Goal: Navigation & Orientation: Find specific page/section

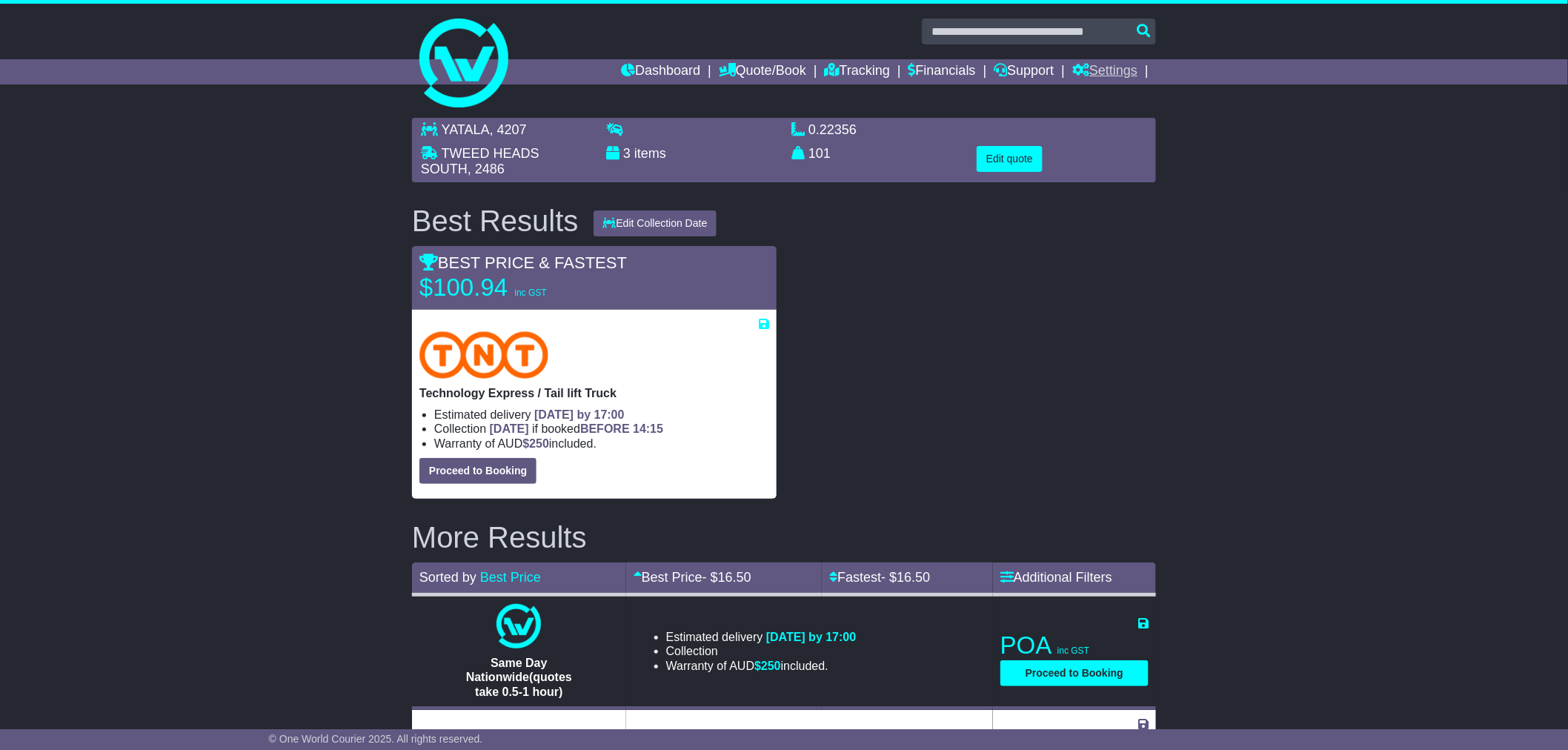
click at [1099, 76] on link "Settings" at bounding box center [1104, 72] width 65 height 25
click at [1106, 93] on link "Settings" at bounding box center [1131, 97] width 117 height 16
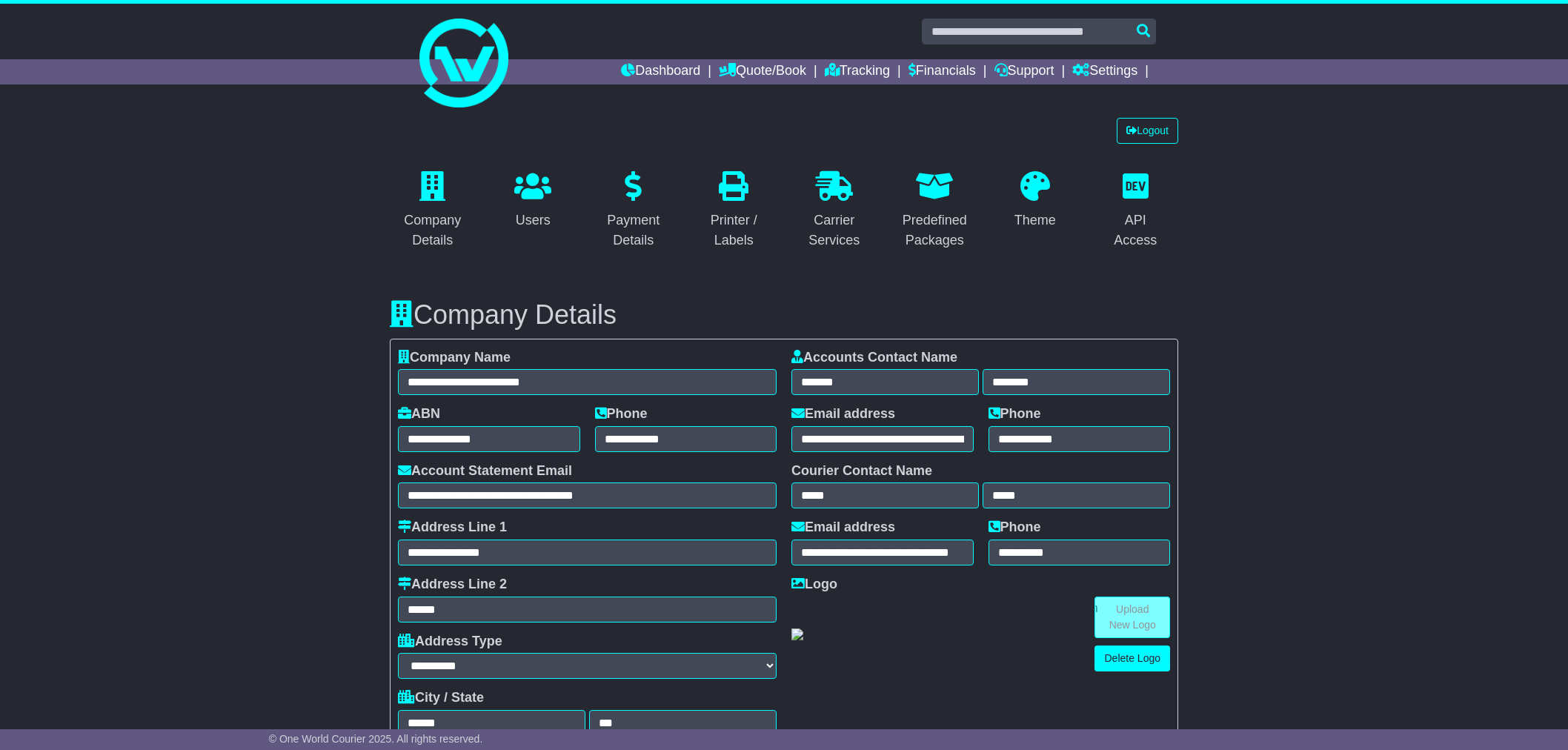
select select "**********"
select select "**"
select select "*"
click at [954, 72] on link "Financials" at bounding box center [942, 72] width 67 height 25
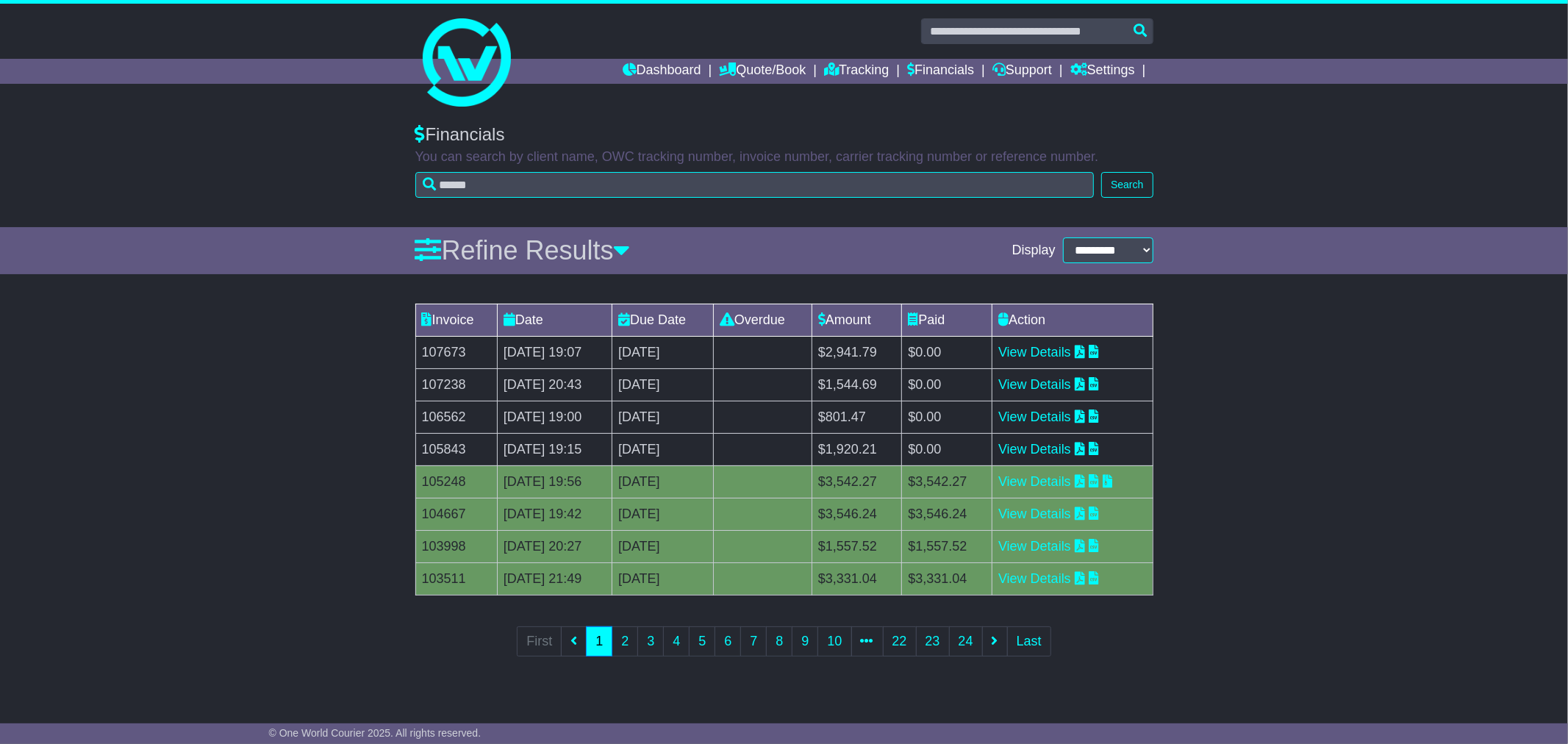
click at [1285, 144] on div "Financials You can search by client name, OWC tracking number, invoice number, …" at bounding box center [784, 168] width 1568 height 117
click at [935, 67] on link "Financials" at bounding box center [941, 71] width 67 height 25
click at [1038, 75] on link "Support" at bounding box center [1022, 71] width 60 height 25
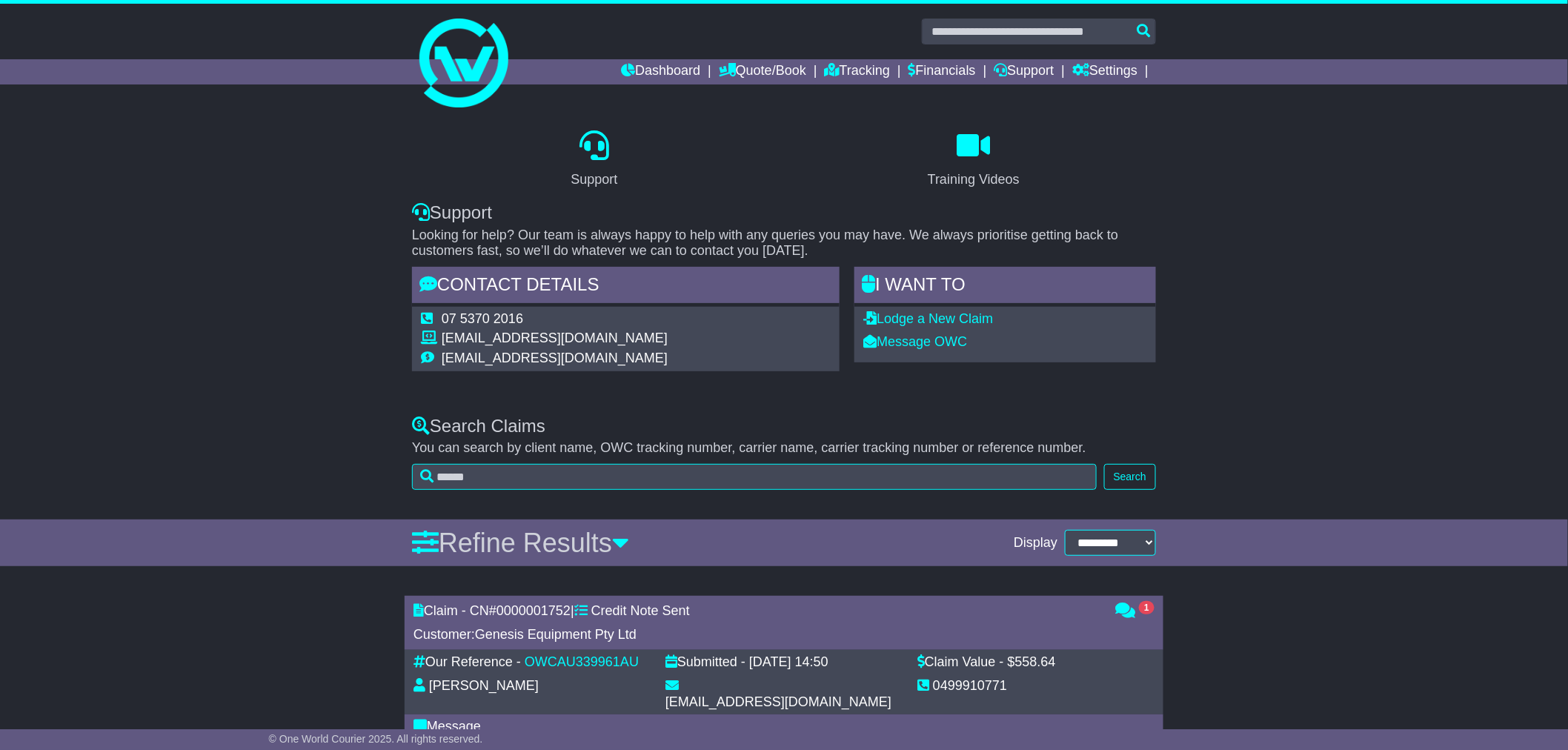
click at [282, 389] on div "Support Training Videos Support Looking for help? Our team is always happy to h…" at bounding box center [784, 255] width 1568 height 290
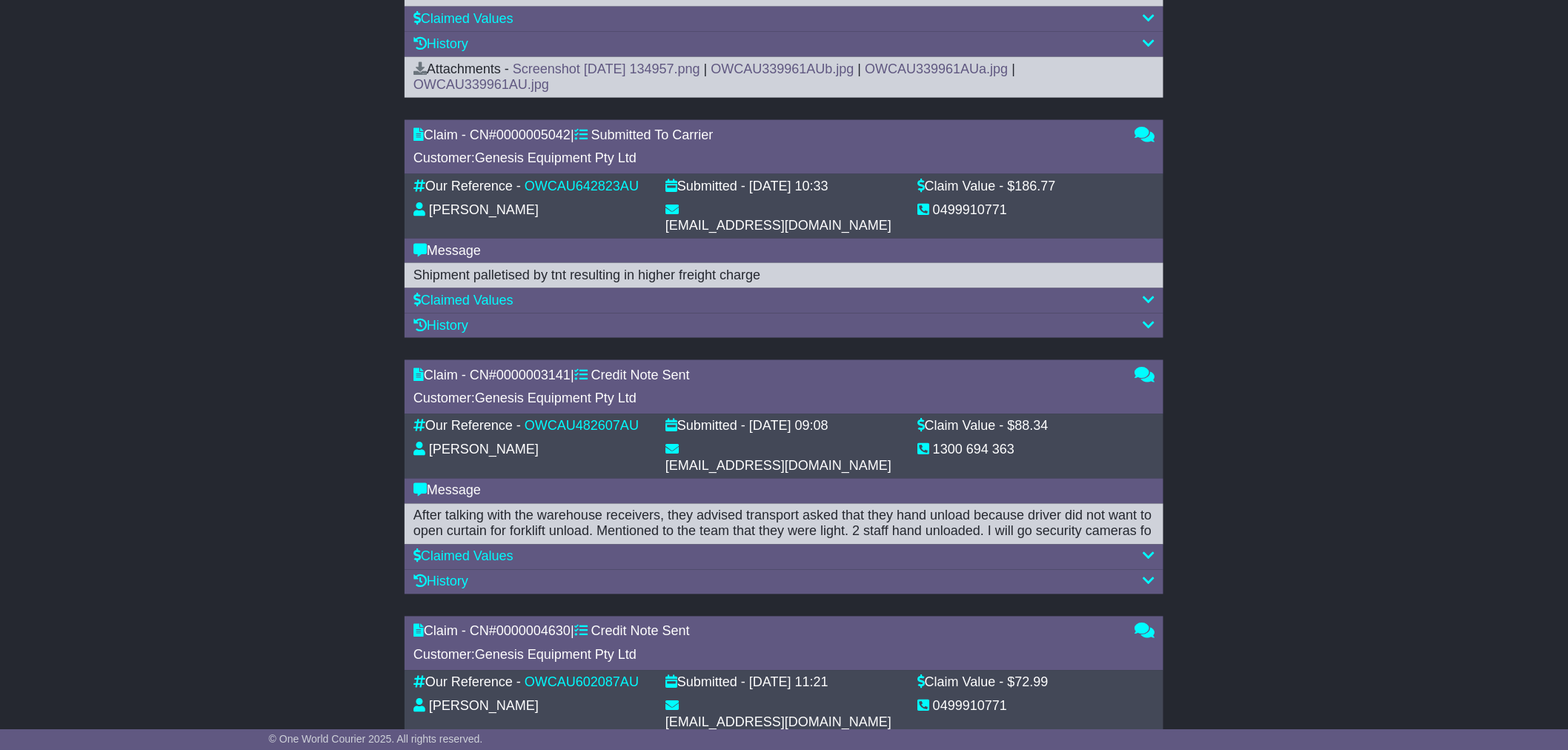
scroll to position [788, 0]
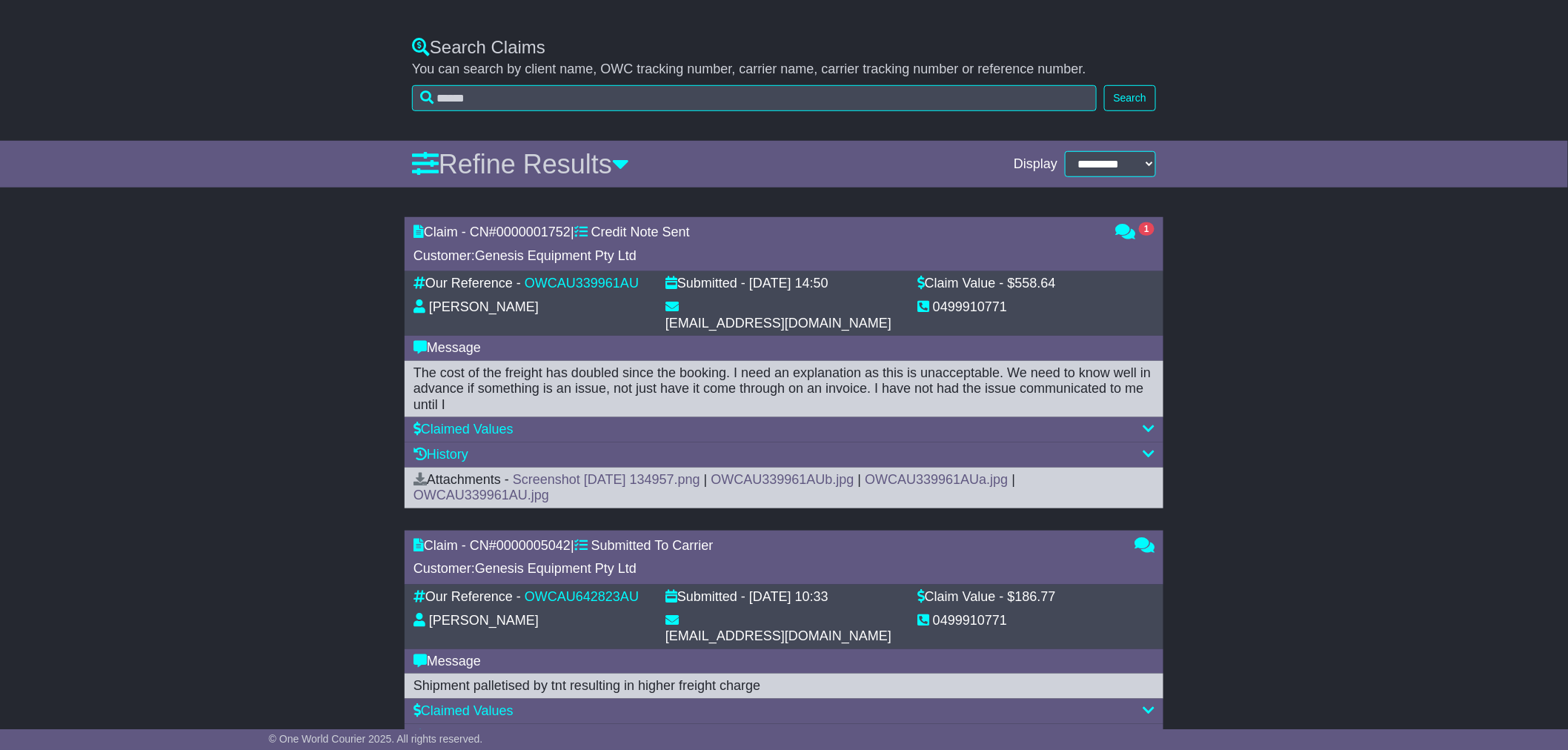
scroll to position [377, 0]
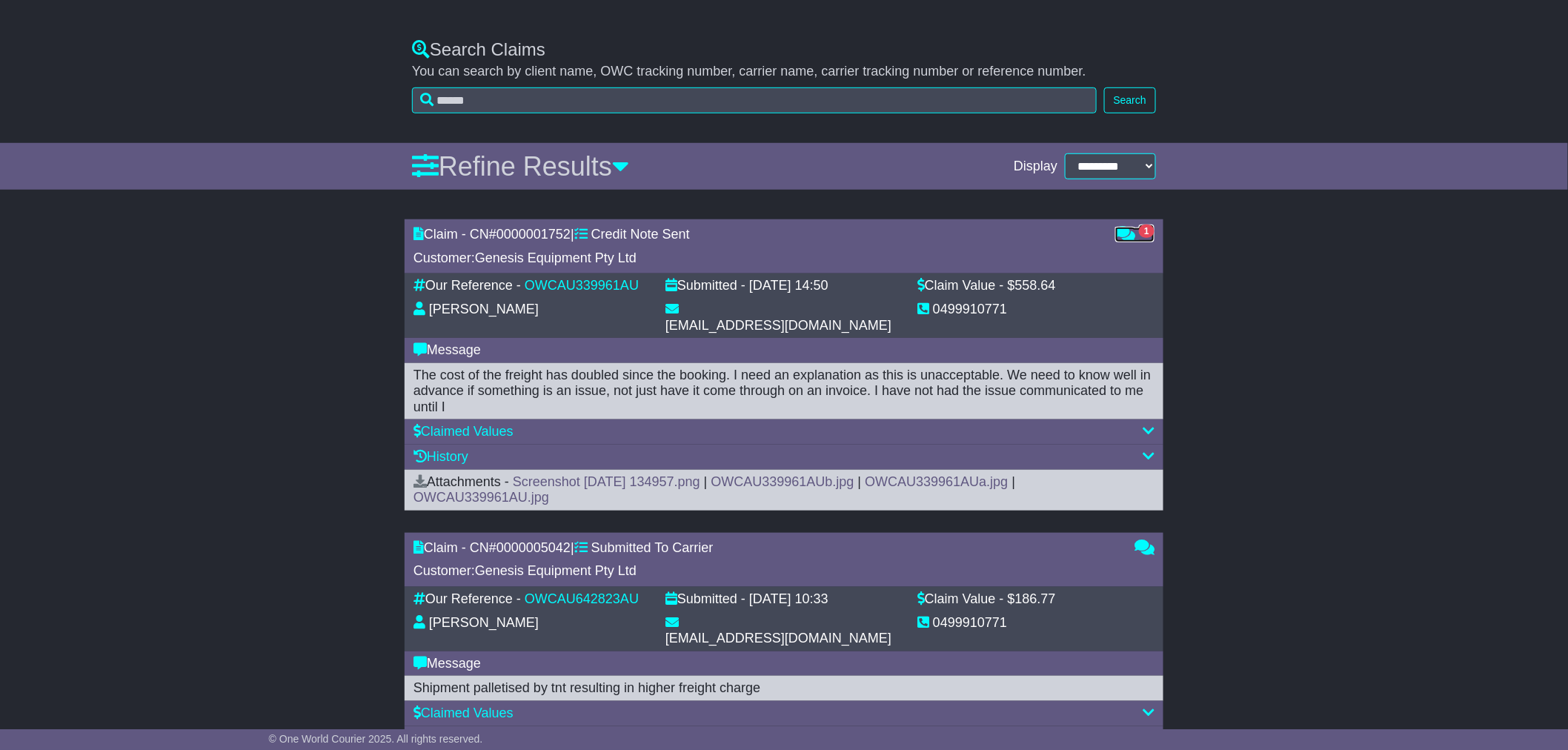
click at [1139, 234] on sup "1" at bounding box center [1146, 231] width 16 height 12
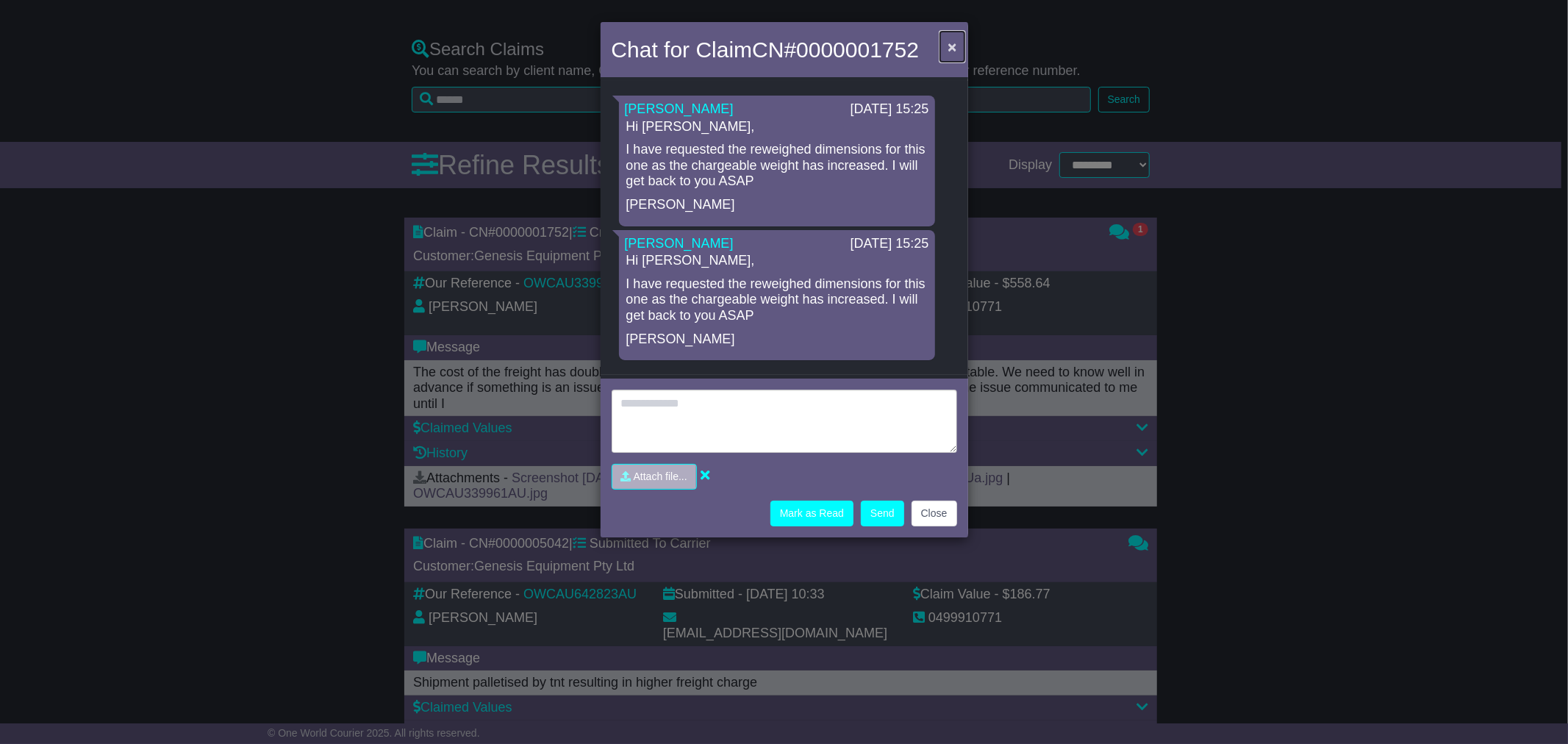
click at [949, 48] on span "×" at bounding box center [952, 46] width 9 height 17
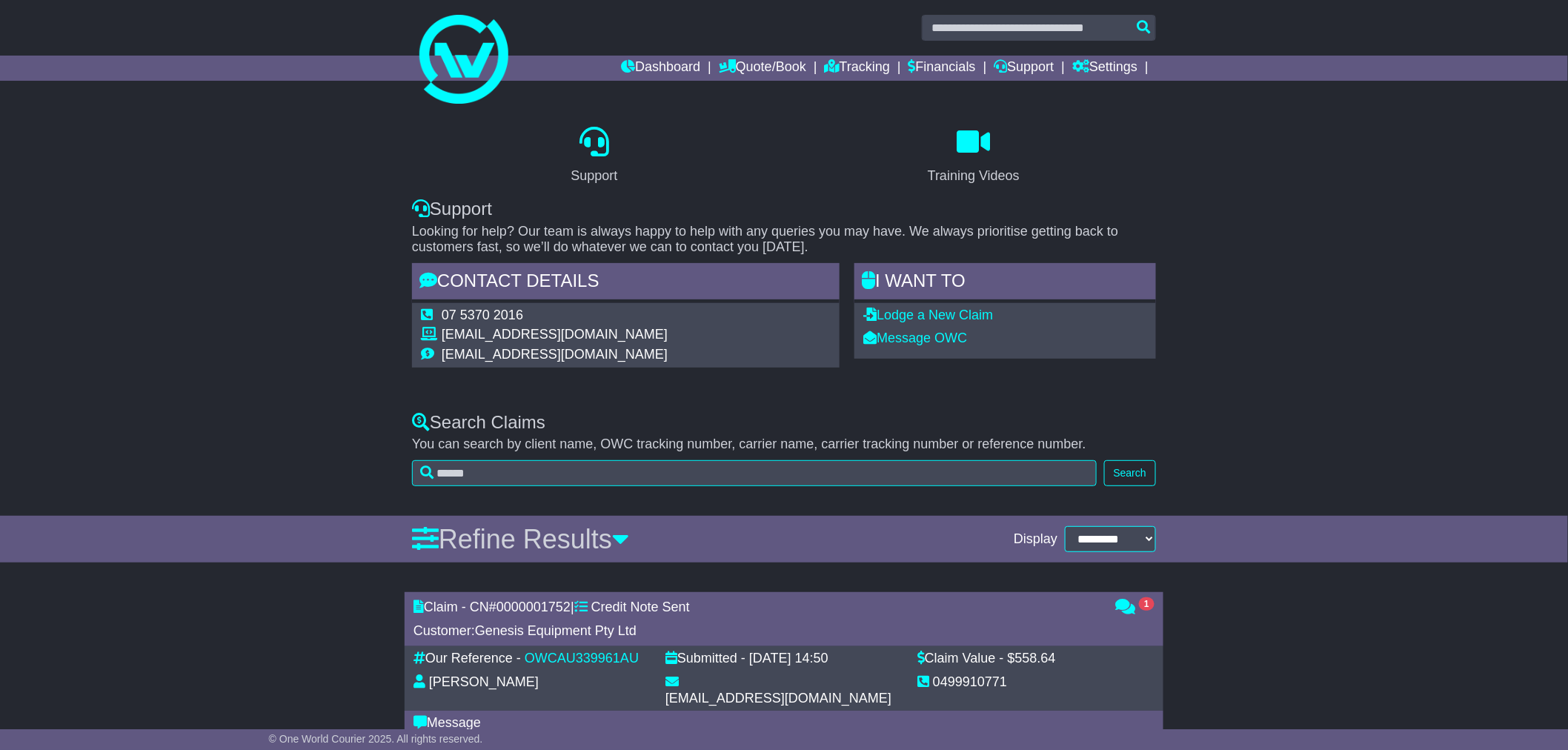
scroll to position [0, 0]
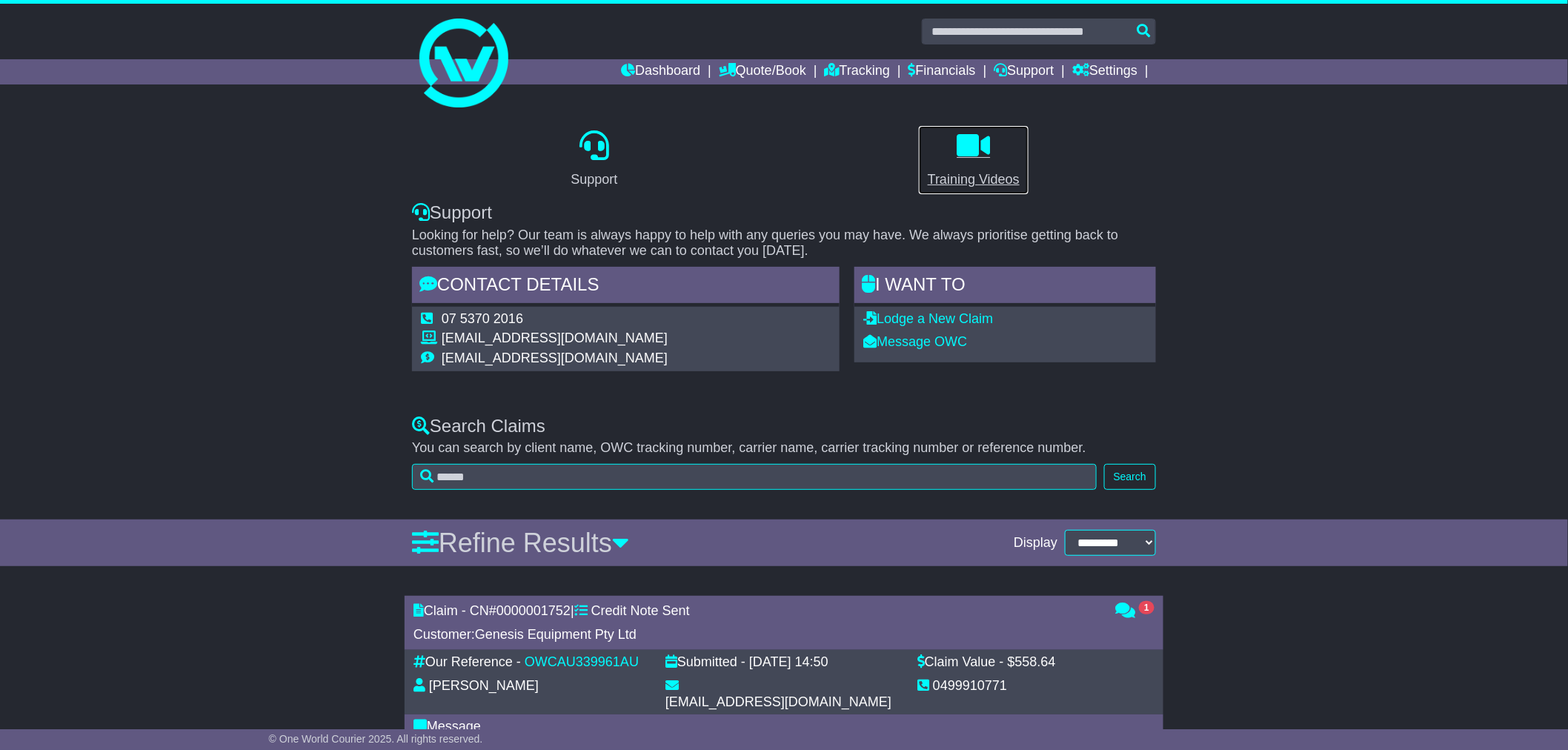
click at [965, 160] on p at bounding box center [974, 146] width 92 height 32
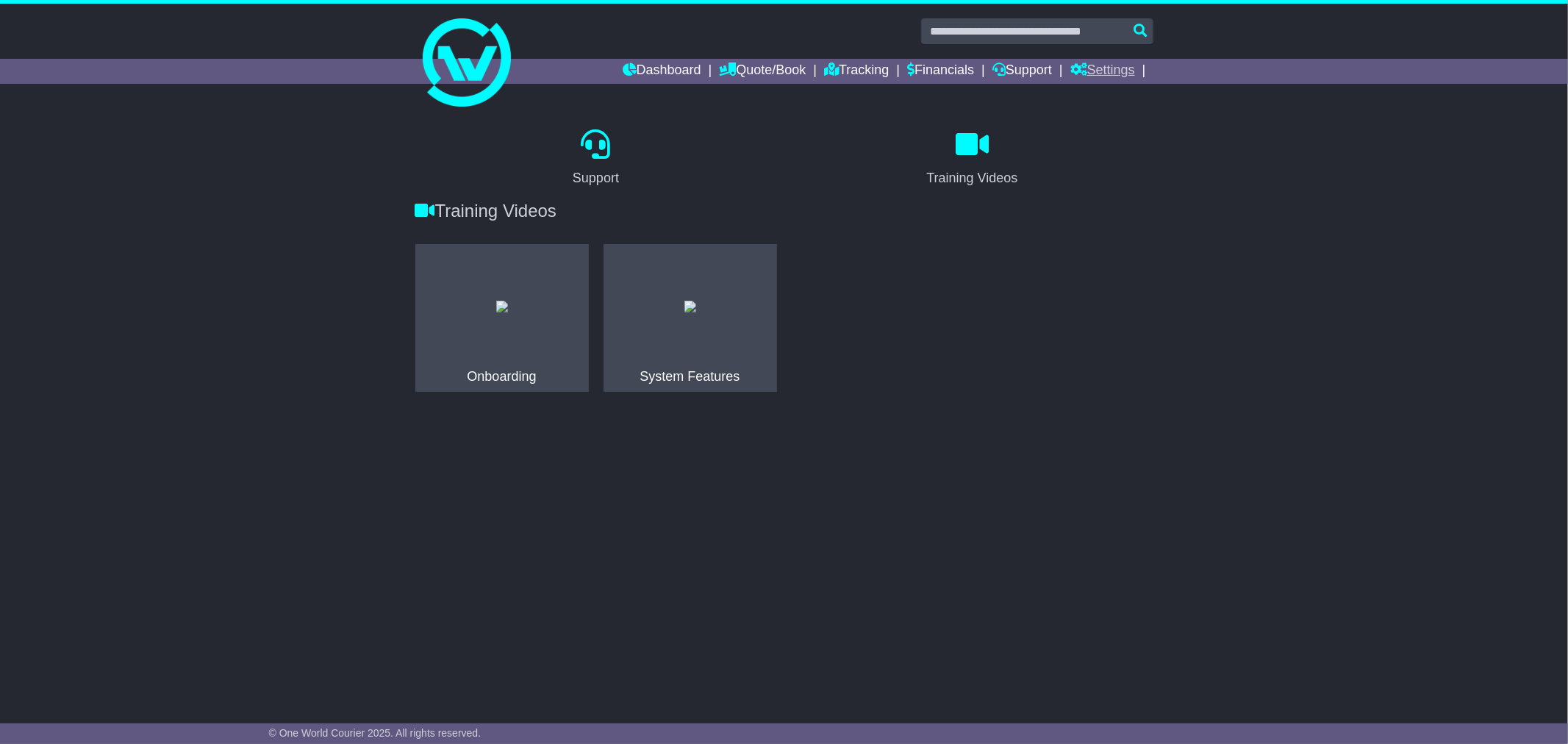
click at [1098, 72] on link "Settings" at bounding box center [1103, 71] width 64 height 25
click at [1096, 92] on link "Settings" at bounding box center [1129, 96] width 116 height 16
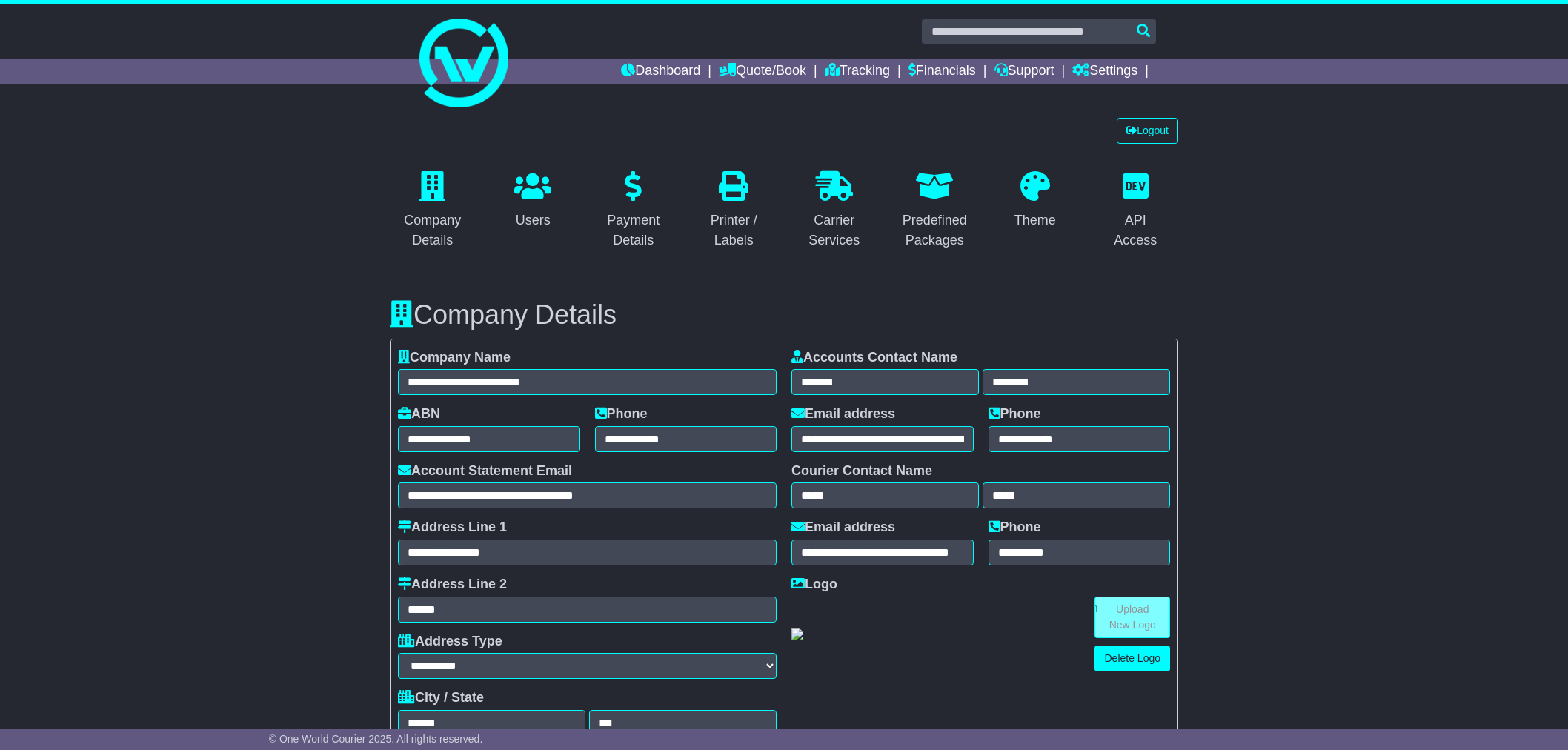
select select "**********"
select select "**"
select select "*"
click at [445, 237] on div "Company Details" at bounding box center [433, 230] width 67 height 40
click at [549, 202] on link "Users" at bounding box center [532, 201] width 56 height 70
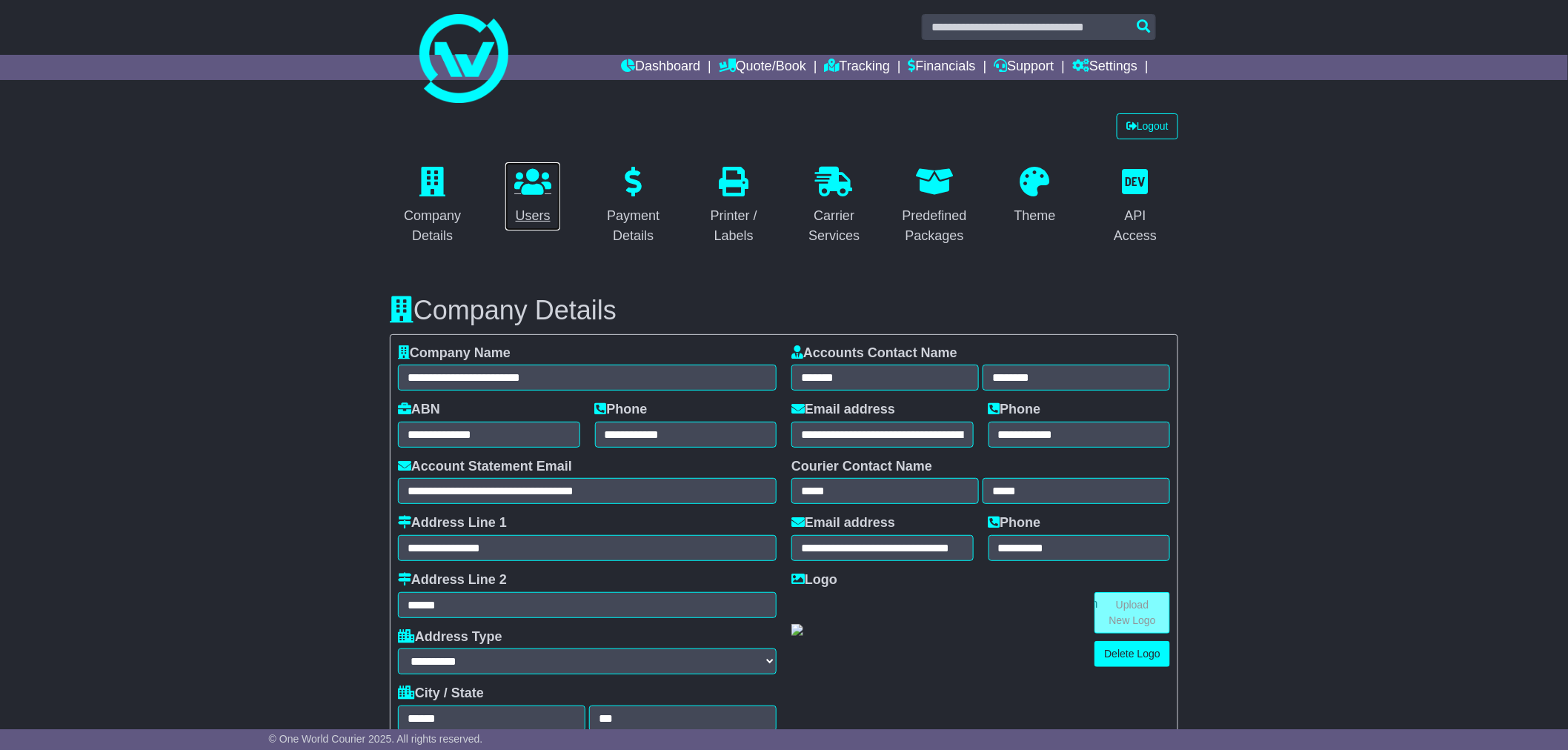
scroll to position [3, 0]
